Goal: Information Seeking & Learning: Learn about a topic

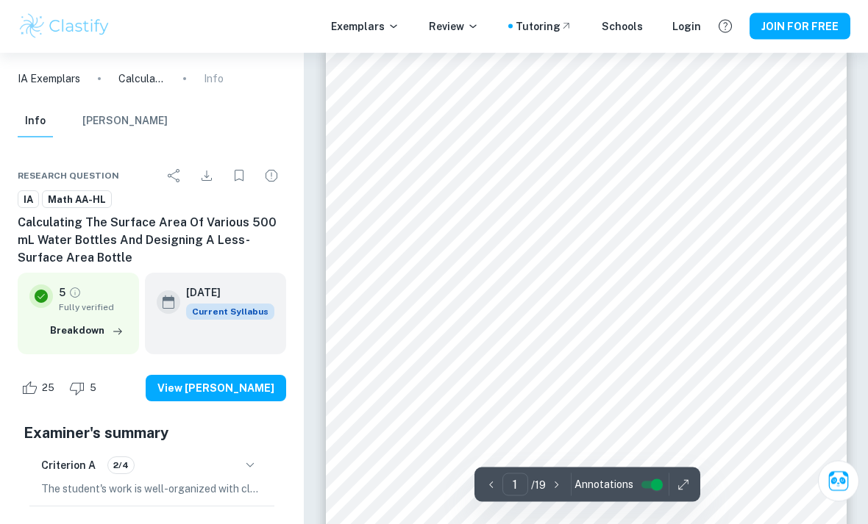
scroll to position [37, 0]
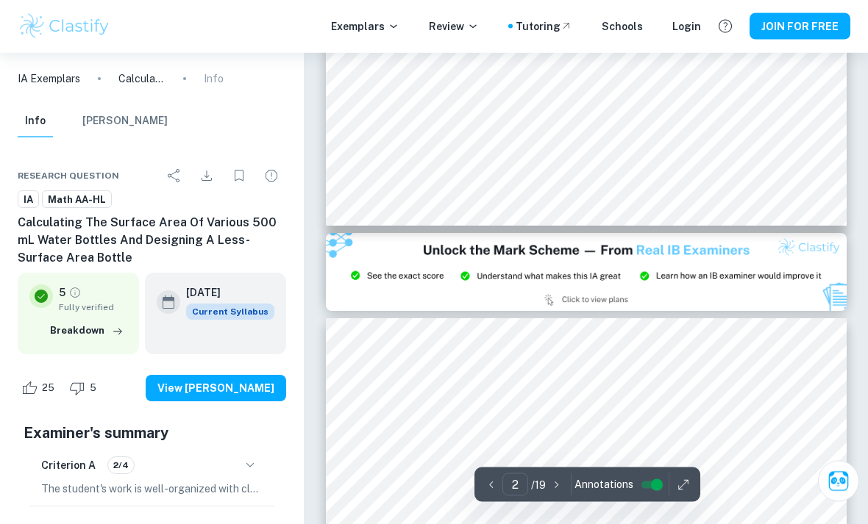
type input "3"
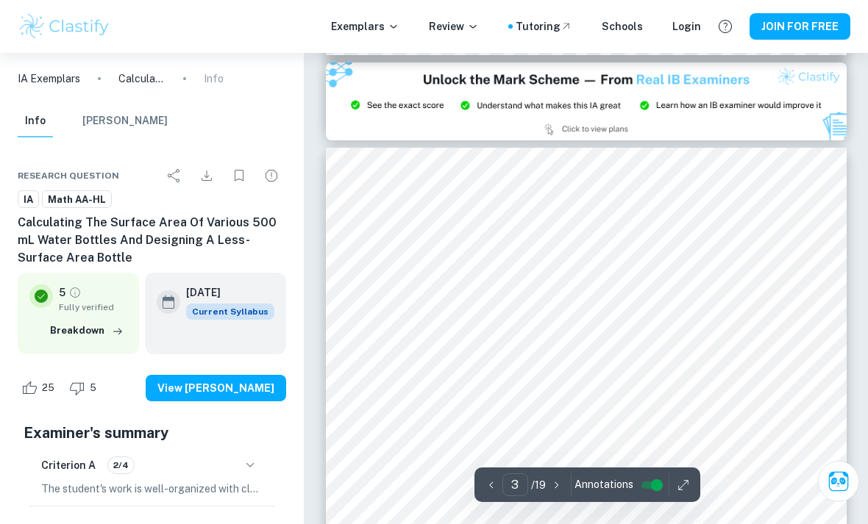
scroll to position [1576, 0]
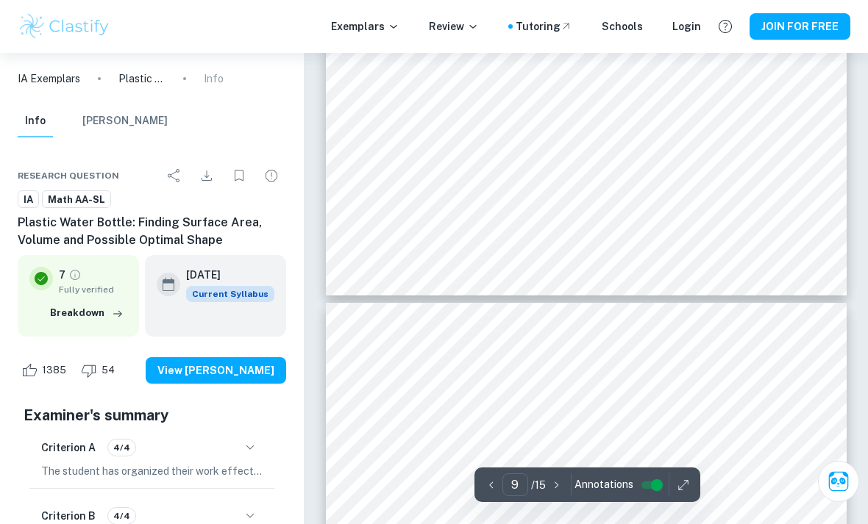
scroll to position [6719, 0]
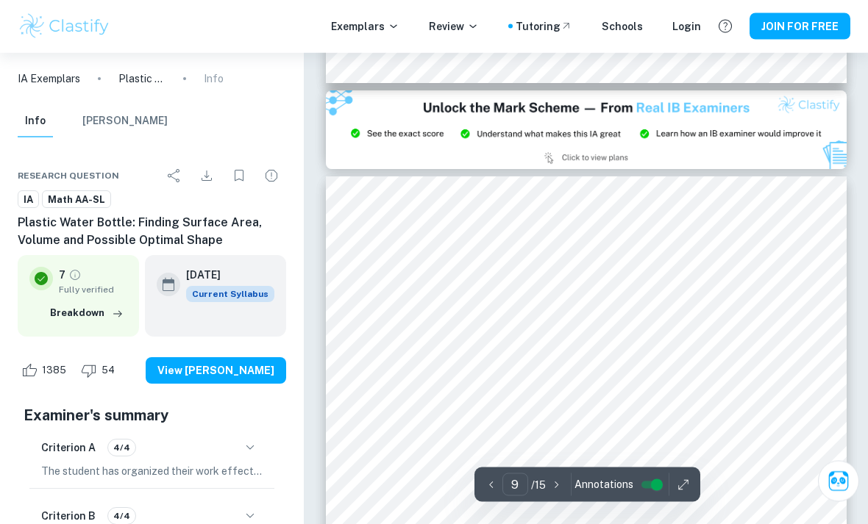
type input "8"
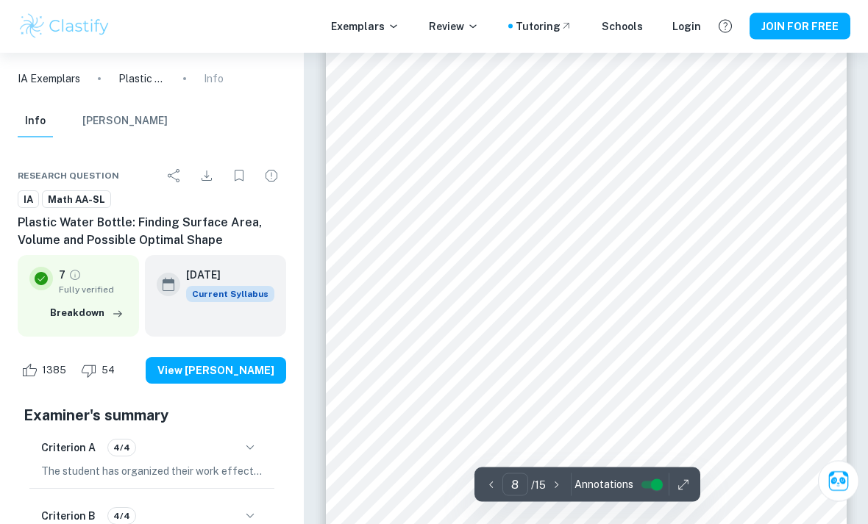
scroll to position [5397, 0]
